Goal: Task Accomplishment & Management: Complete application form

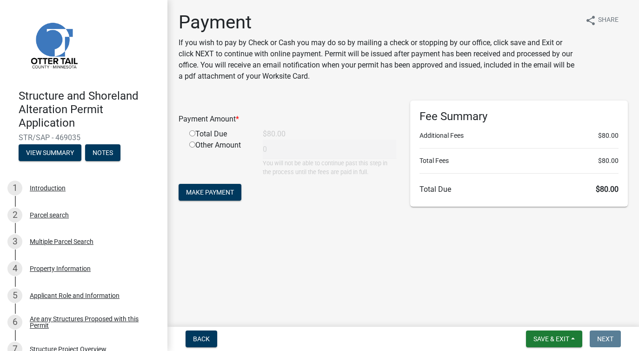
click at [195, 136] on input "radio" at bounding box center [192, 133] width 6 height 6
radio input "true"
type input "80"
click at [221, 196] on span "Make Payment" at bounding box center [210, 191] width 48 height 7
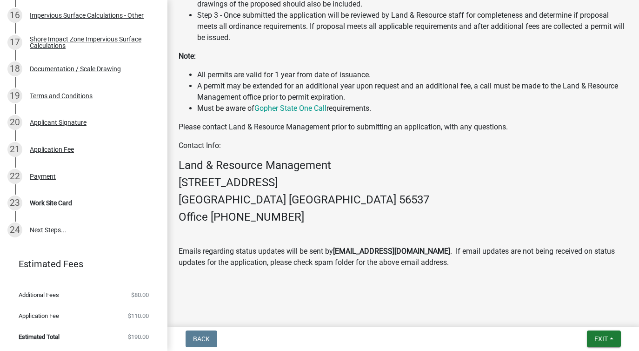
scroll to position [875, 0]
click at [602, 335] on button "Exit" at bounding box center [604, 338] width 34 height 17
click at [563, 306] on button "Save & Exit" at bounding box center [584, 310] width 74 height 22
